Goal: Communication & Community: Share content

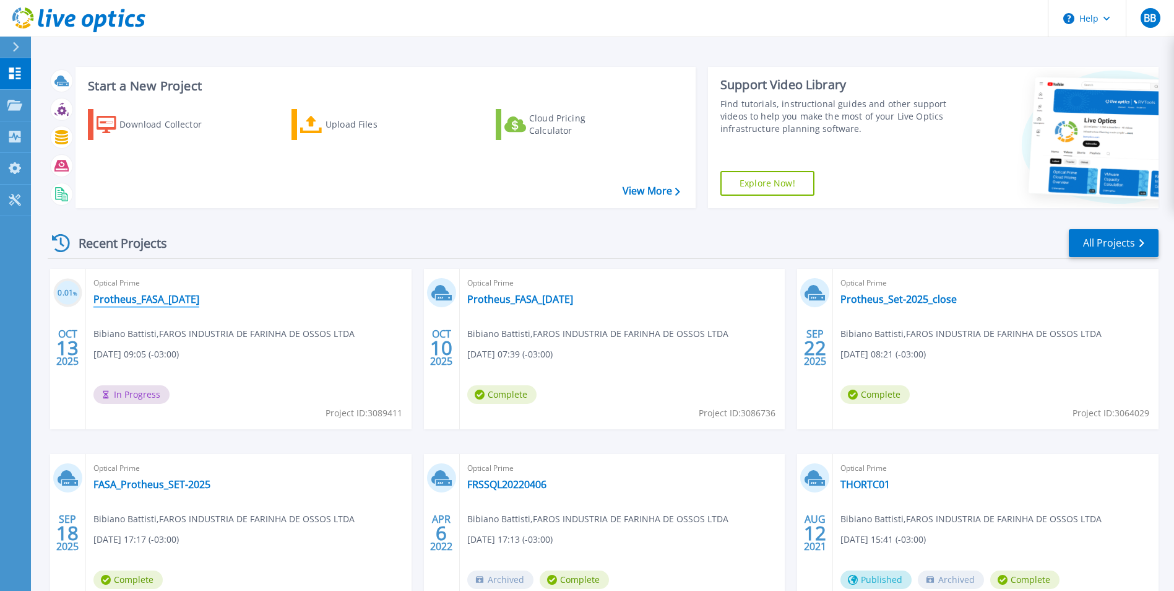
click at [173, 298] on link "Protheus_FASA_[DATE]" at bounding box center [146, 299] width 106 height 12
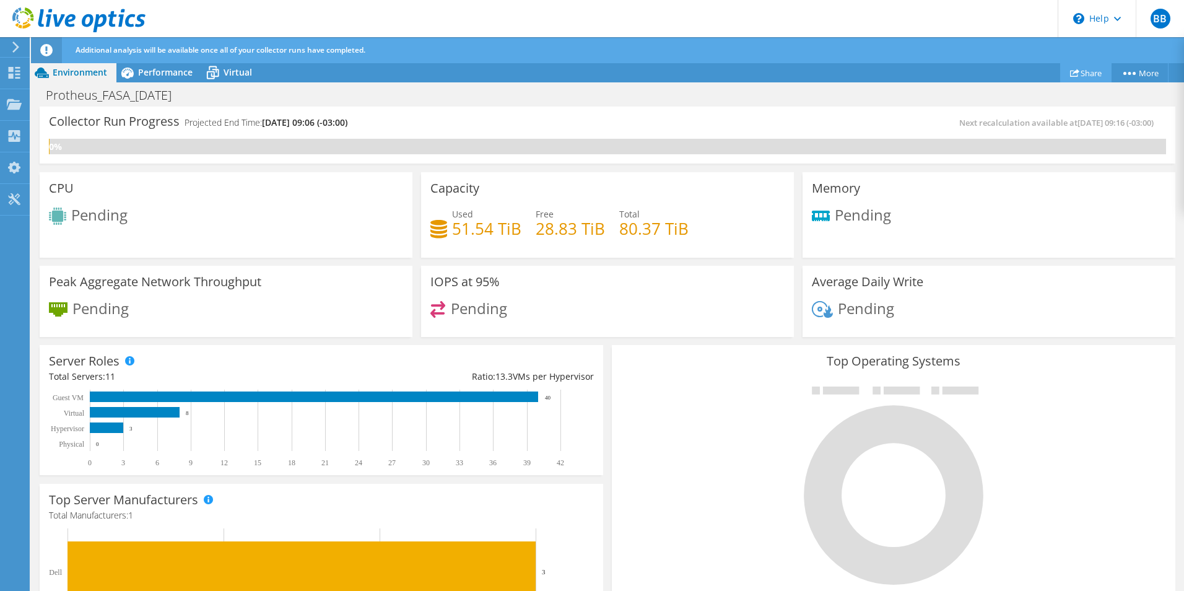
click at [1085, 75] on link "Share" at bounding box center [1085, 72] width 51 height 19
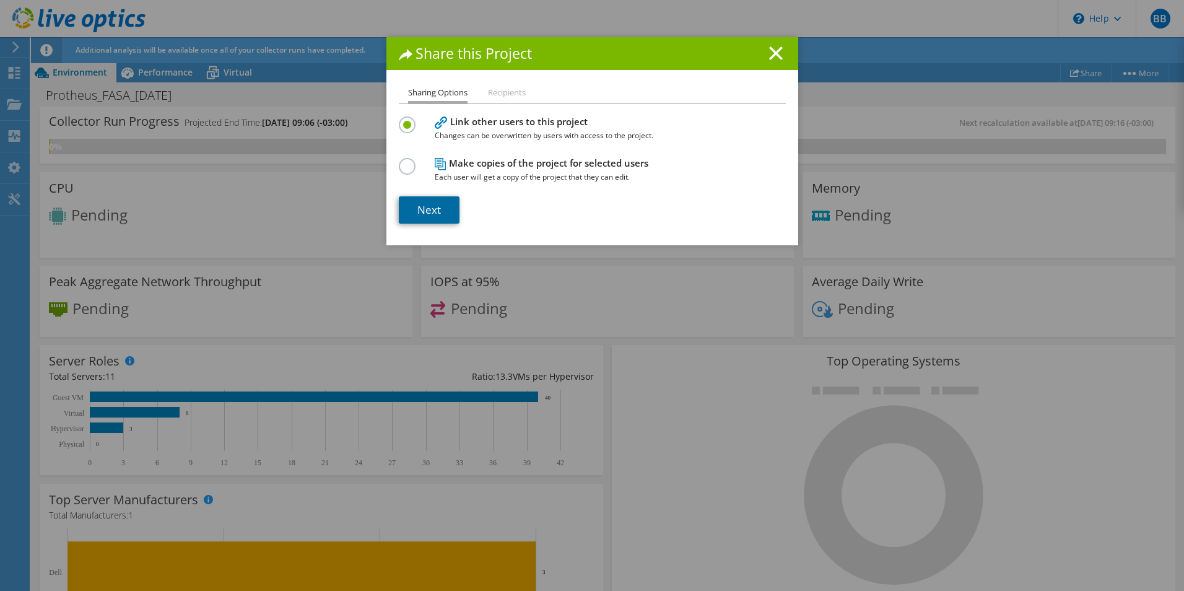
click at [439, 206] on link "Next" at bounding box center [429, 209] width 61 height 27
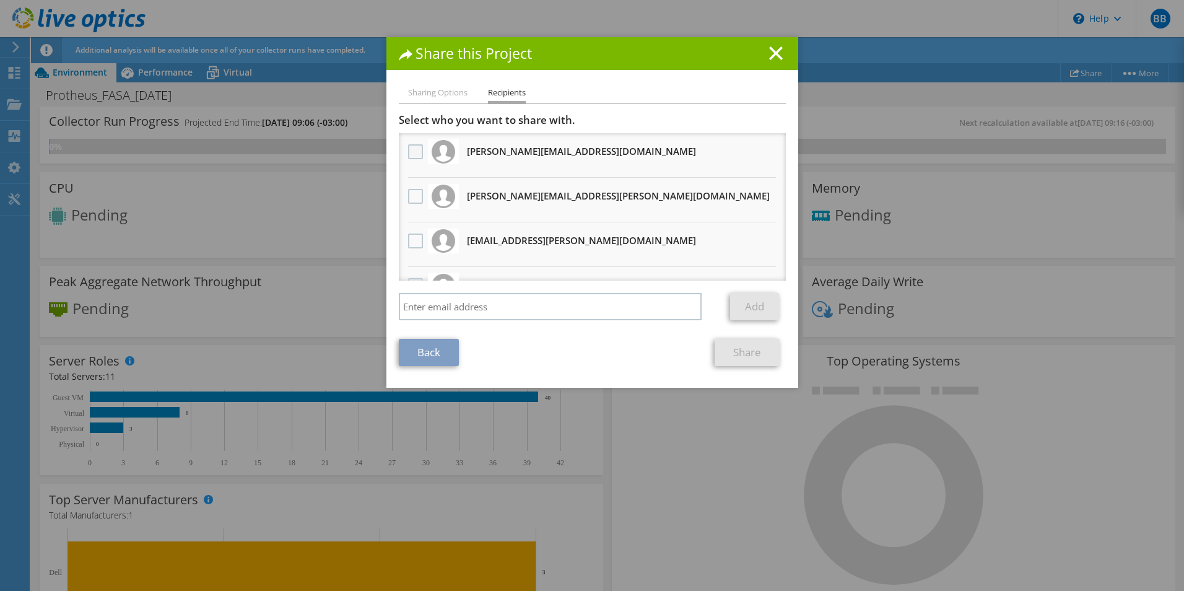
click at [414, 152] on label at bounding box center [417, 151] width 18 height 15
click at [0, 0] on input "checkbox" at bounding box center [0, 0] width 0 height 0
click at [414, 198] on label at bounding box center [417, 196] width 18 height 15
click at [0, 0] on input "checkbox" at bounding box center [0, 0] width 0 height 0
click at [412, 240] on label at bounding box center [417, 240] width 18 height 15
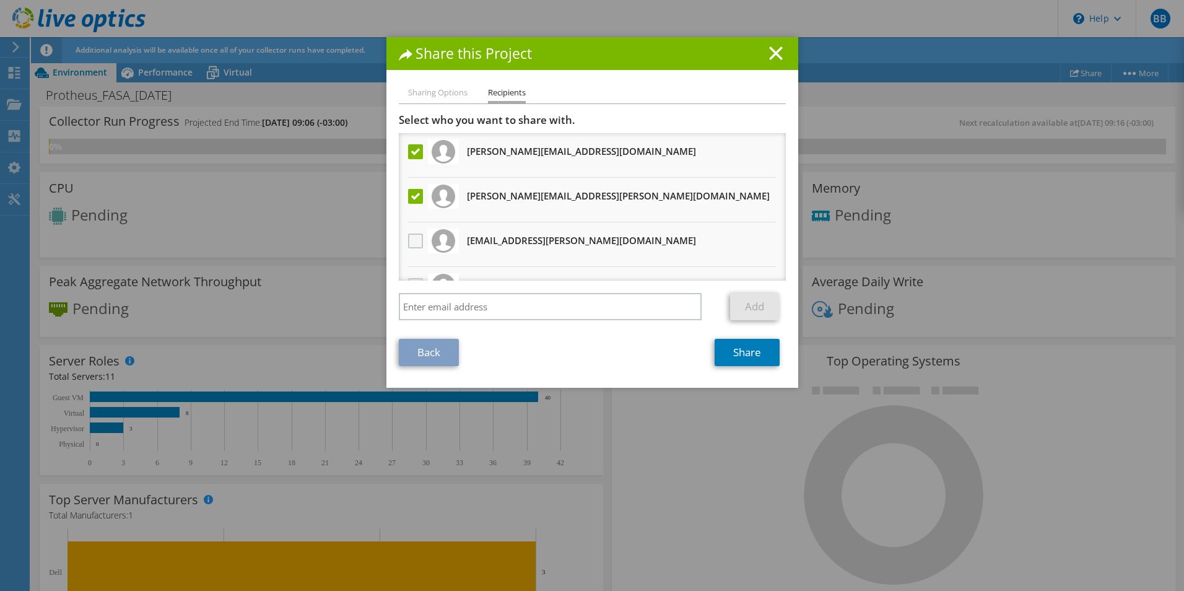
click at [0, 0] on input "checkbox" at bounding box center [0, 0] width 0 height 0
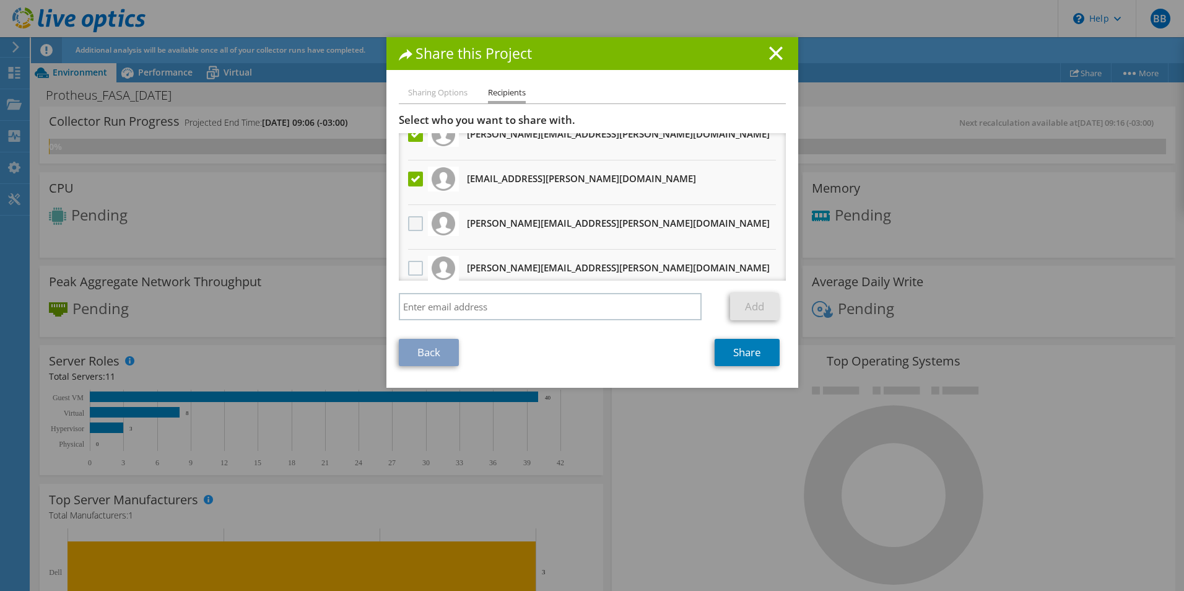
click at [408, 223] on label at bounding box center [417, 223] width 18 height 15
click at [0, 0] on input "checkbox" at bounding box center [0, 0] width 0 height 0
click at [410, 269] on label at bounding box center [417, 268] width 18 height 15
click at [0, 0] on input "checkbox" at bounding box center [0, 0] width 0 height 0
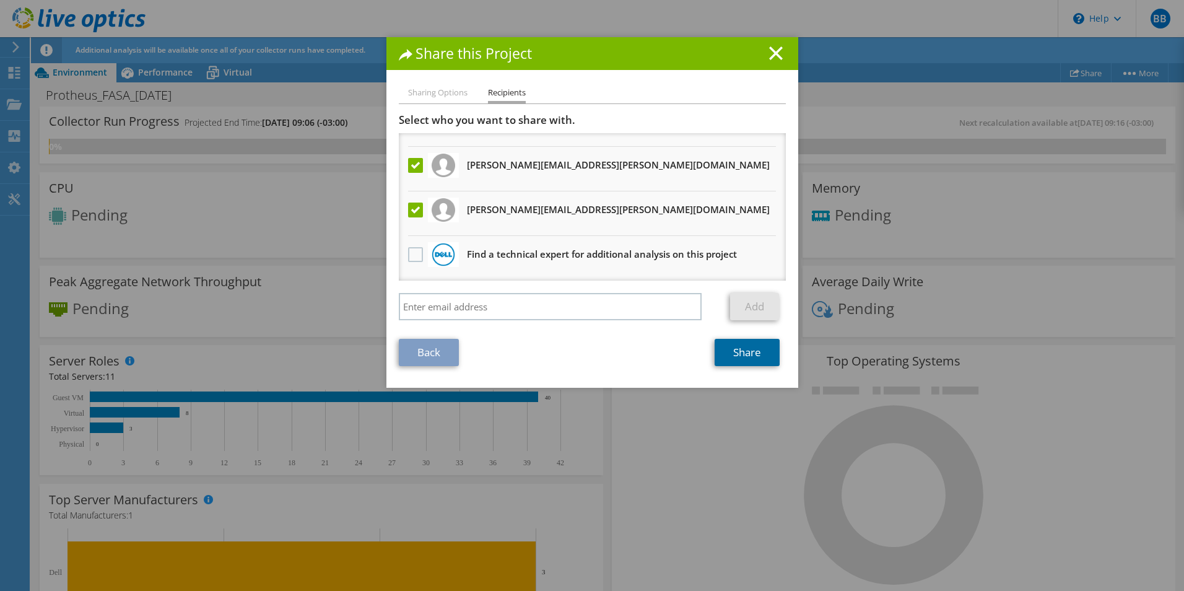
click at [726, 349] on link "Share" at bounding box center [746, 352] width 65 height 27
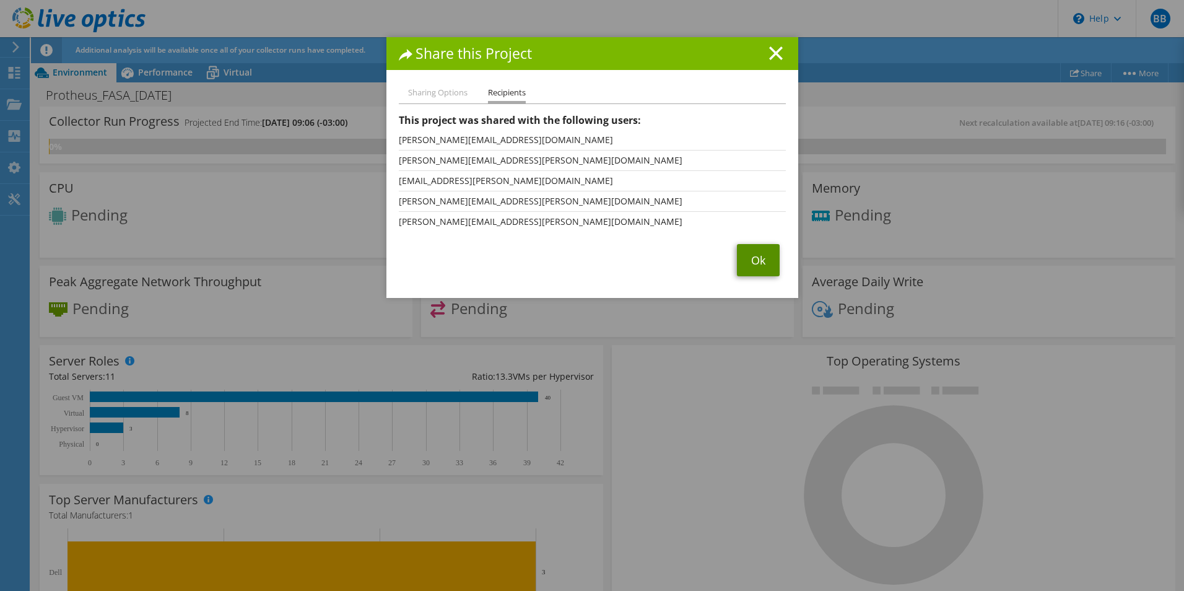
click at [745, 261] on link "Ok" at bounding box center [758, 260] width 43 height 32
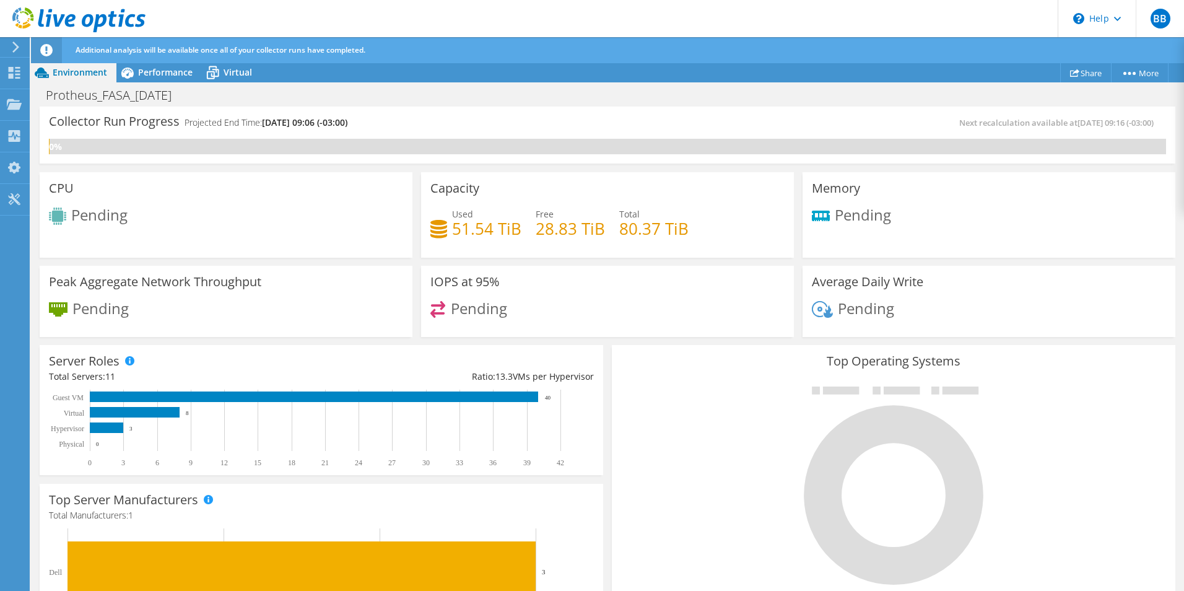
click at [584, 109] on div "Collector Run Progress Projected End Time: 10/20/2025, 09:06 (-03:00) Next reca…" at bounding box center [607, 134] width 1135 height 57
